Goal: Task Accomplishment & Management: Use online tool/utility

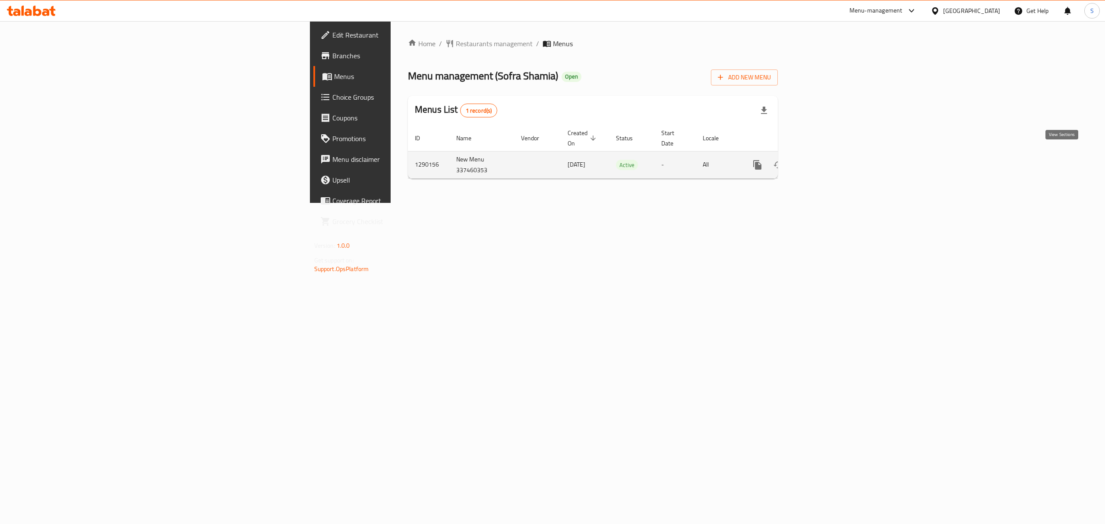
click at [824, 161] on icon "enhanced table" at bounding box center [820, 165] width 8 height 8
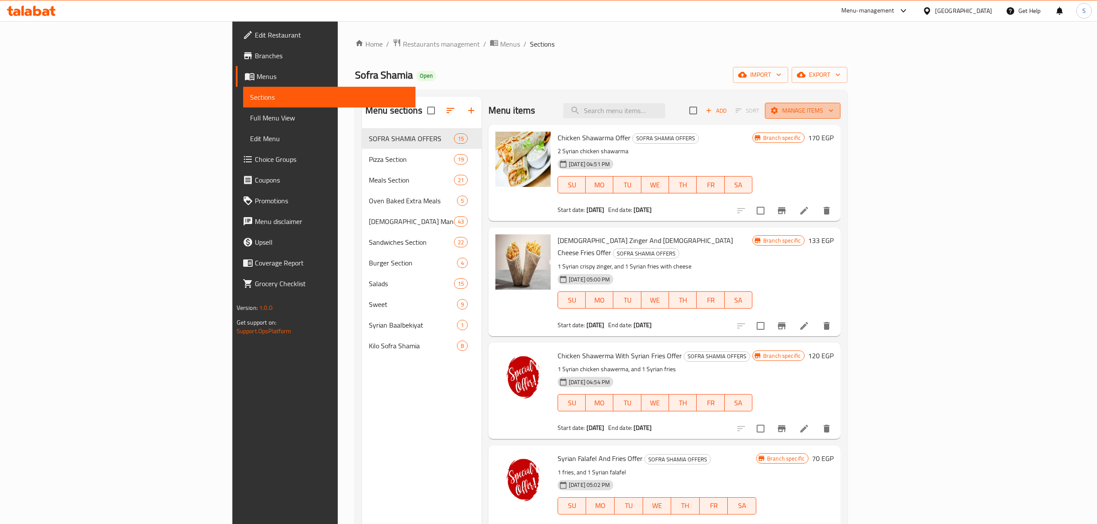
click at [835, 108] on icon "button" at bounding box center [830, 110] width 9 height 9
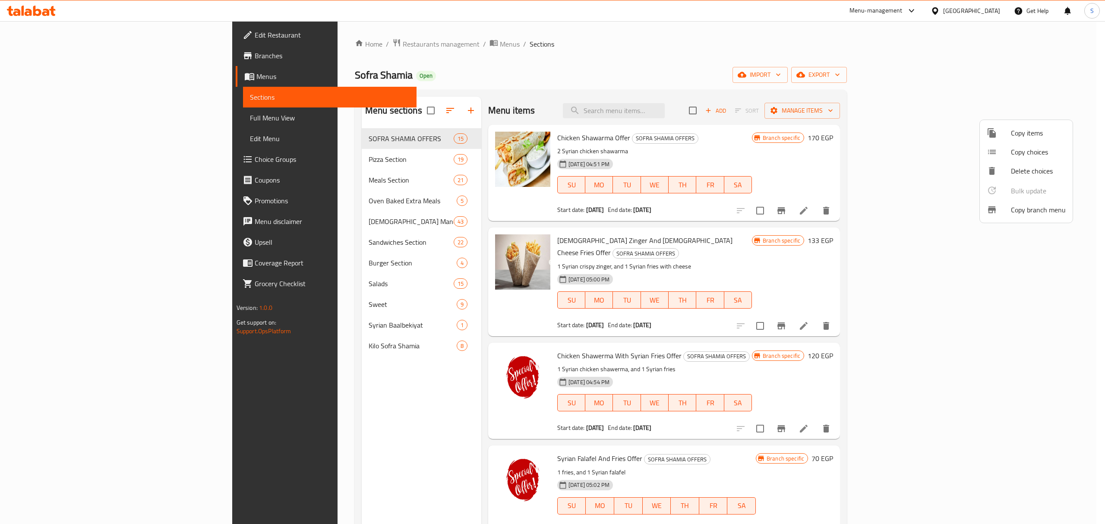
click at [1020, 207] on span "Copy branch menu" at bounding box center [1038, 210] width 55 height 10
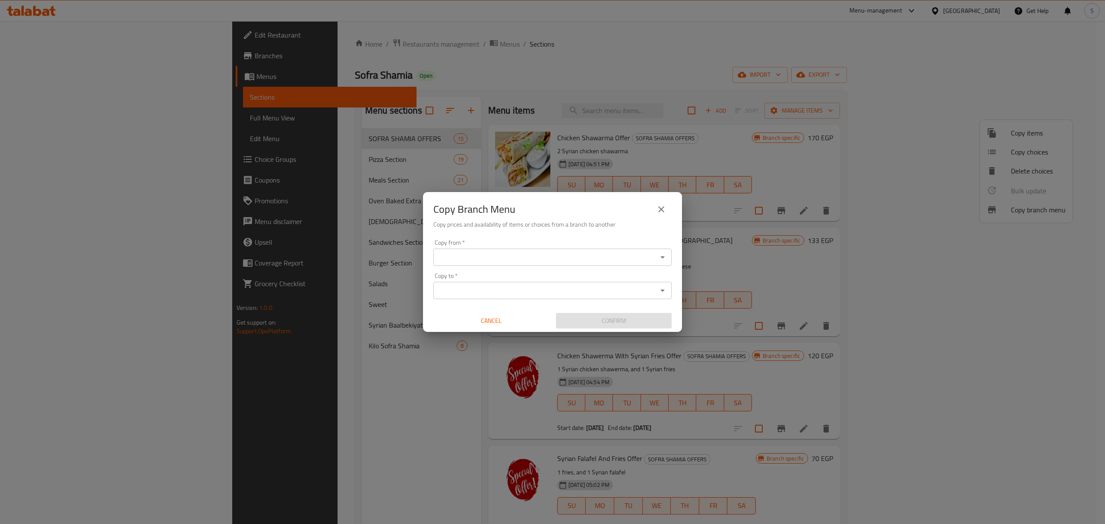
click at [530, 261] on input "Copy from   *" at bounding box center [545, 257] width 219 height 12
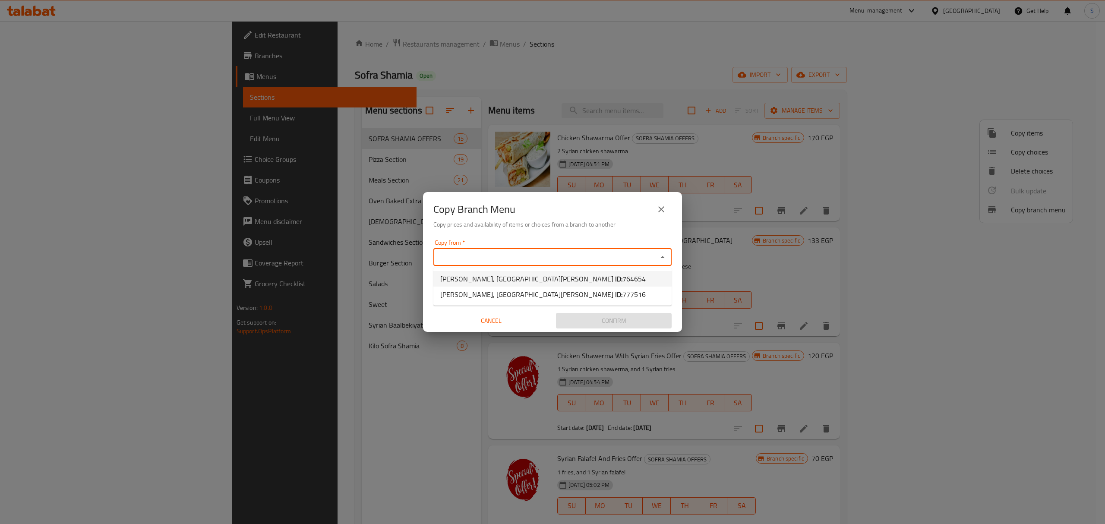
click at [552, 282] on li "[PERSON_NAME], [GEOGRAPHIC_DATA][PERSON_NAME] ID: 764654" at bounding box center [553, 279] width 238 height 16
type input "[PERSON_NAME], [GEOGRAPHIC_DATA][PERSON_NAME]"
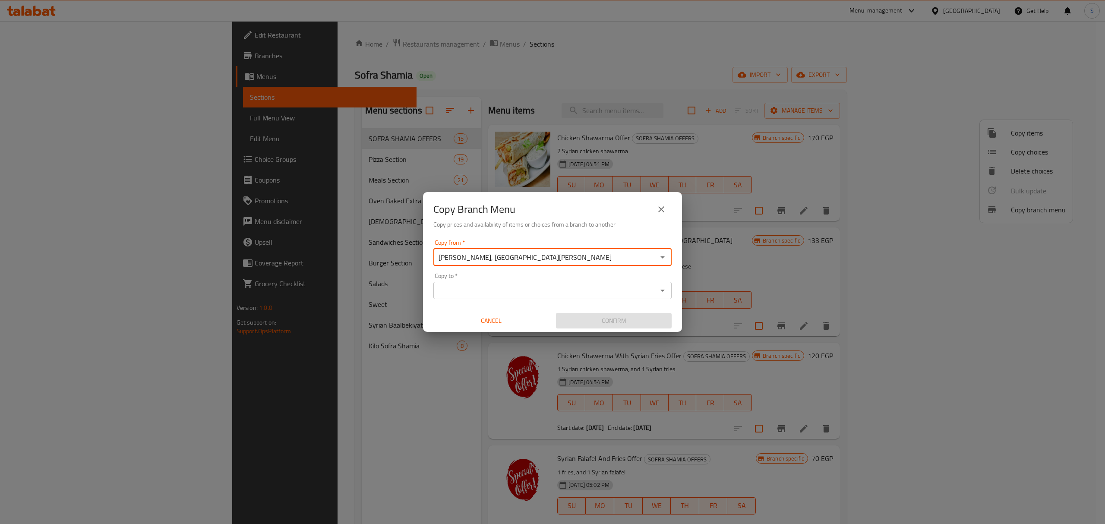
click at [535, 260] on input "[PERSON_NAME], [GEOGRAPHIC_DATA][PERSON_NAME]" at bounding box center [545, 257] width 219 height 12
click at [590, 288] on input "Copy to   *" at bounding box center [545, 291] width 219 height 12
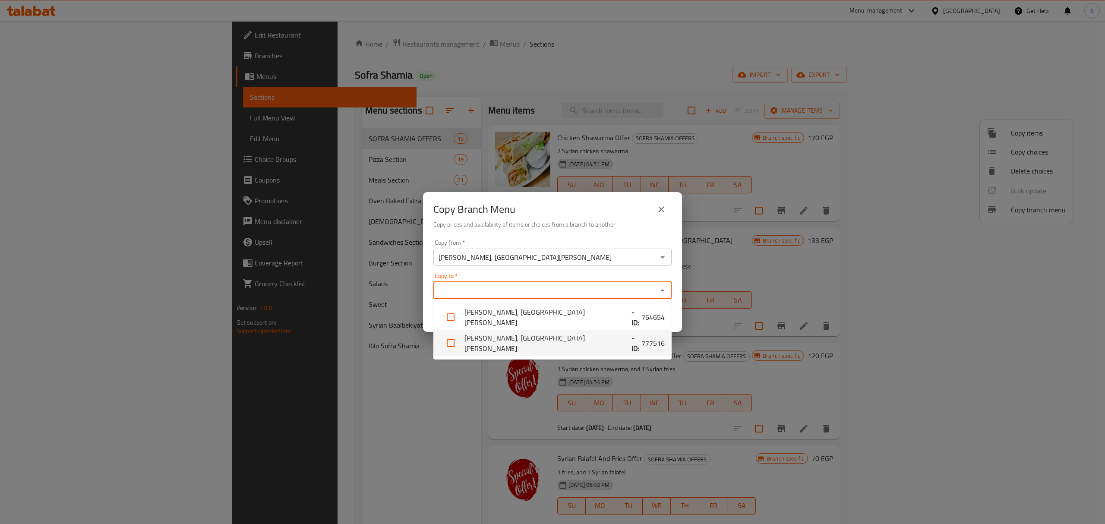
click at [528, 341] on li "[PERSON_NAME], El [PERSON_NAME] - ID: 777516" at bounding box center [553, 343] width 238 height 26
checkbox input "true"
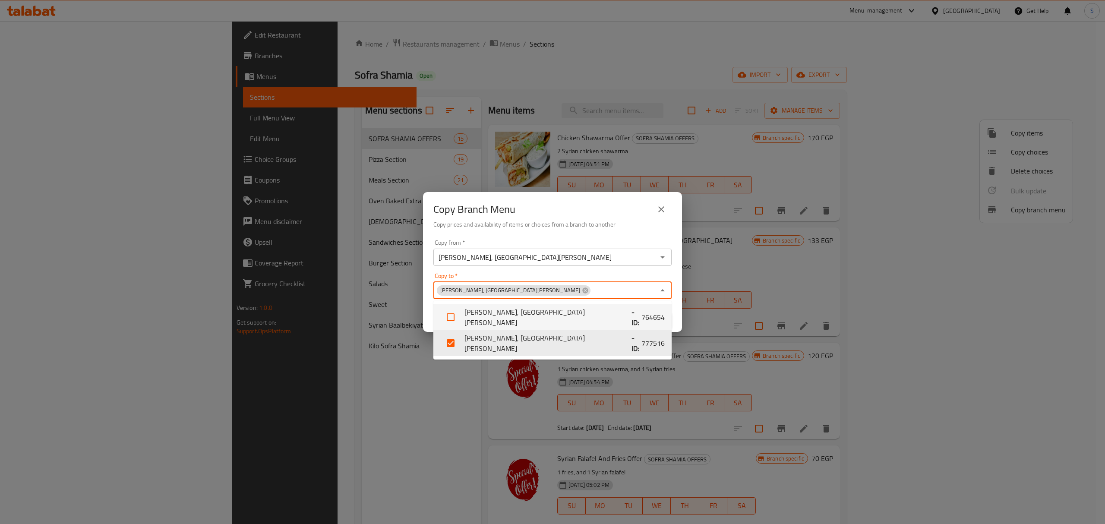
click at [524, 261] on input "[PERSON_NAME], [GEOGRAPHIC_DATA][PERSON_NAME]" at bounding box center [545, 257] width 219 height 12
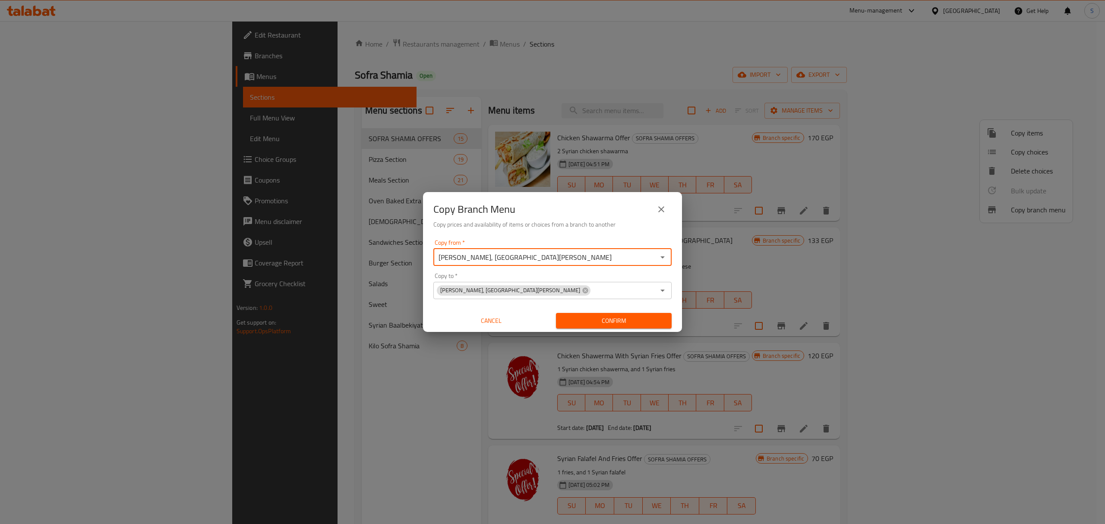
click at [524, 270] on div "Copy from   * [PERSON_NAME], El [PERSON_NAME] Copy from * Copy to   * [PERSON_N…" at bounding box center [552, 284] width 259 height 96
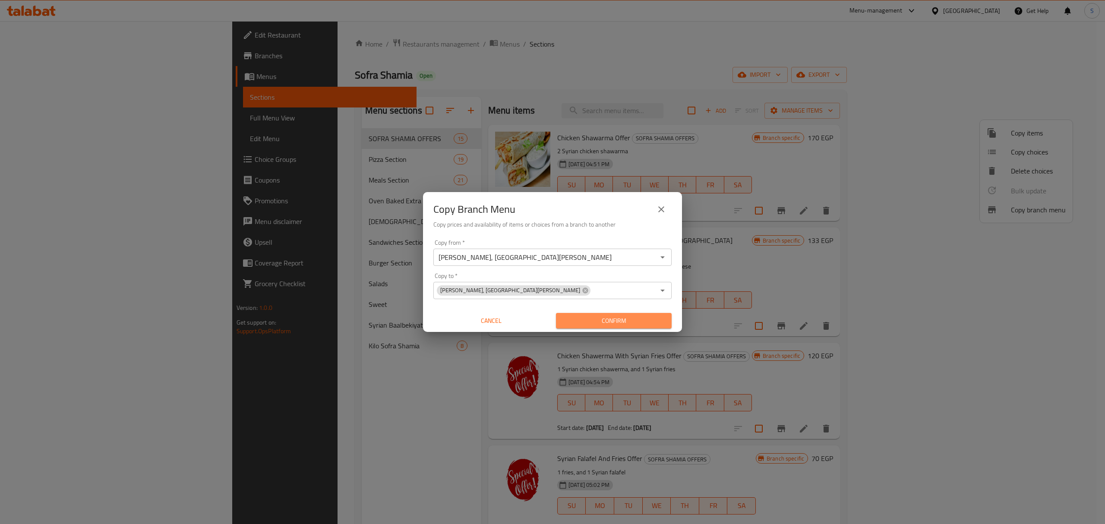
click at [577, 316] on span "Confirm" at bounding box center [614, 321] width 102 height 11
